Goal: Find specific page/section: Find specific page/section

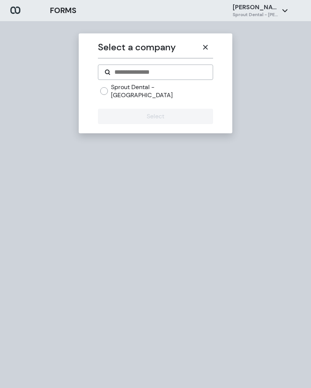
click at [203, 50] on button "button" at bounding box center [205, 47] width 15 height 15
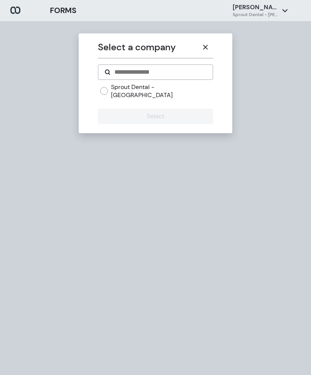
click at [205, 43] on button "button" at bounding box center [205, 47] width 15 height 15
click at [208, 49] on icon "button" at bounding box center [205, 47] width 6 height 6
click at [210, 47] on button "button" at bounding box center [205, 47] width 15 height 15
